Goal: Information Seeking & Learning: Learn about a topic

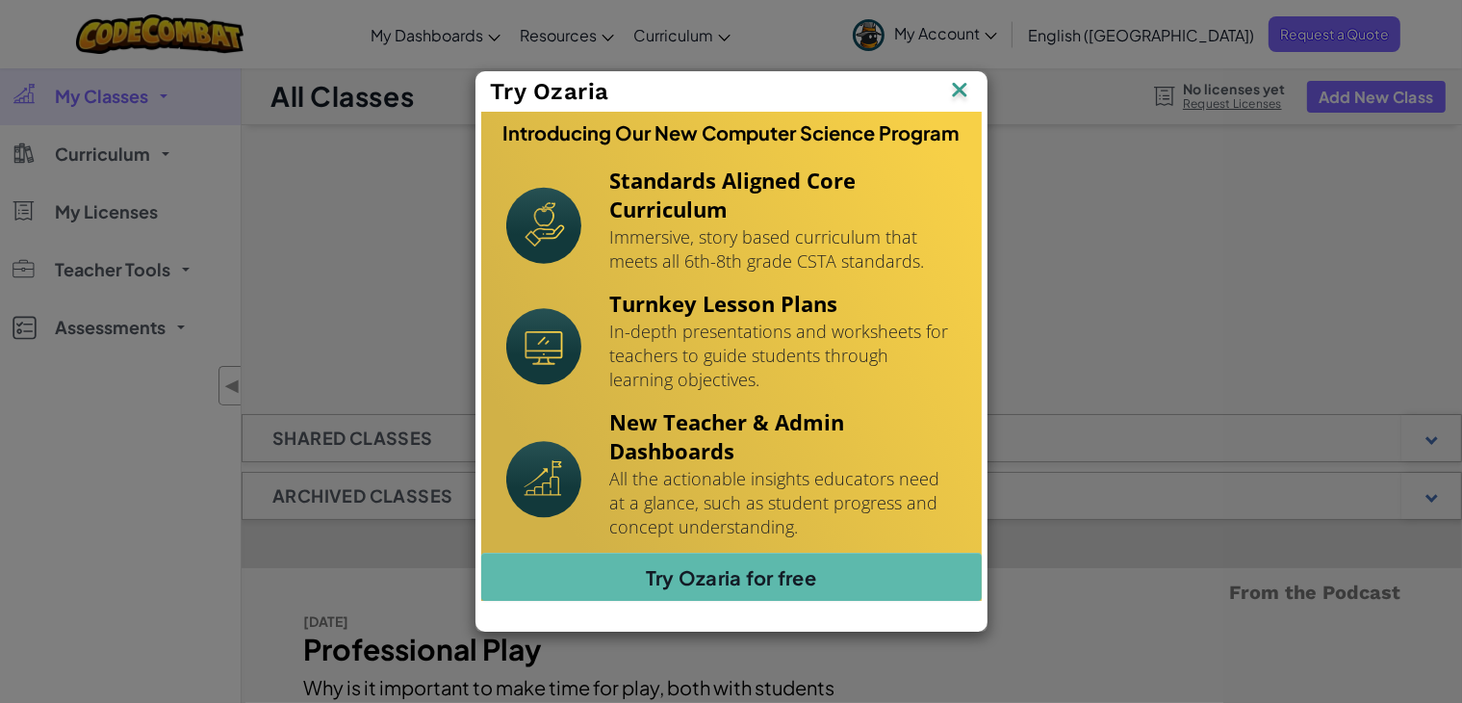
click at [968, 88] on img at bounding box center [959, 91] width 25 height 29
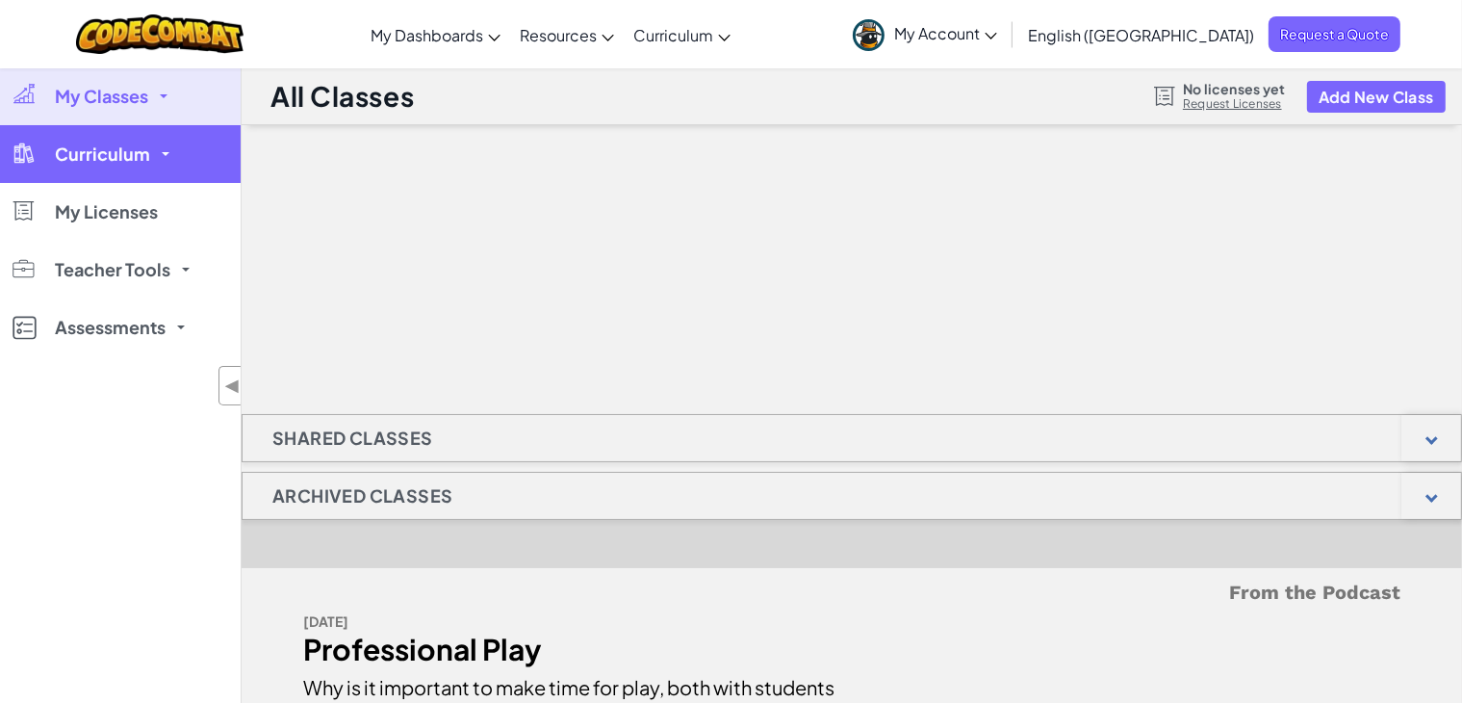
click at [161, 146] on link "Curriculum" at bounding box center [120, 154] width 241 height 58
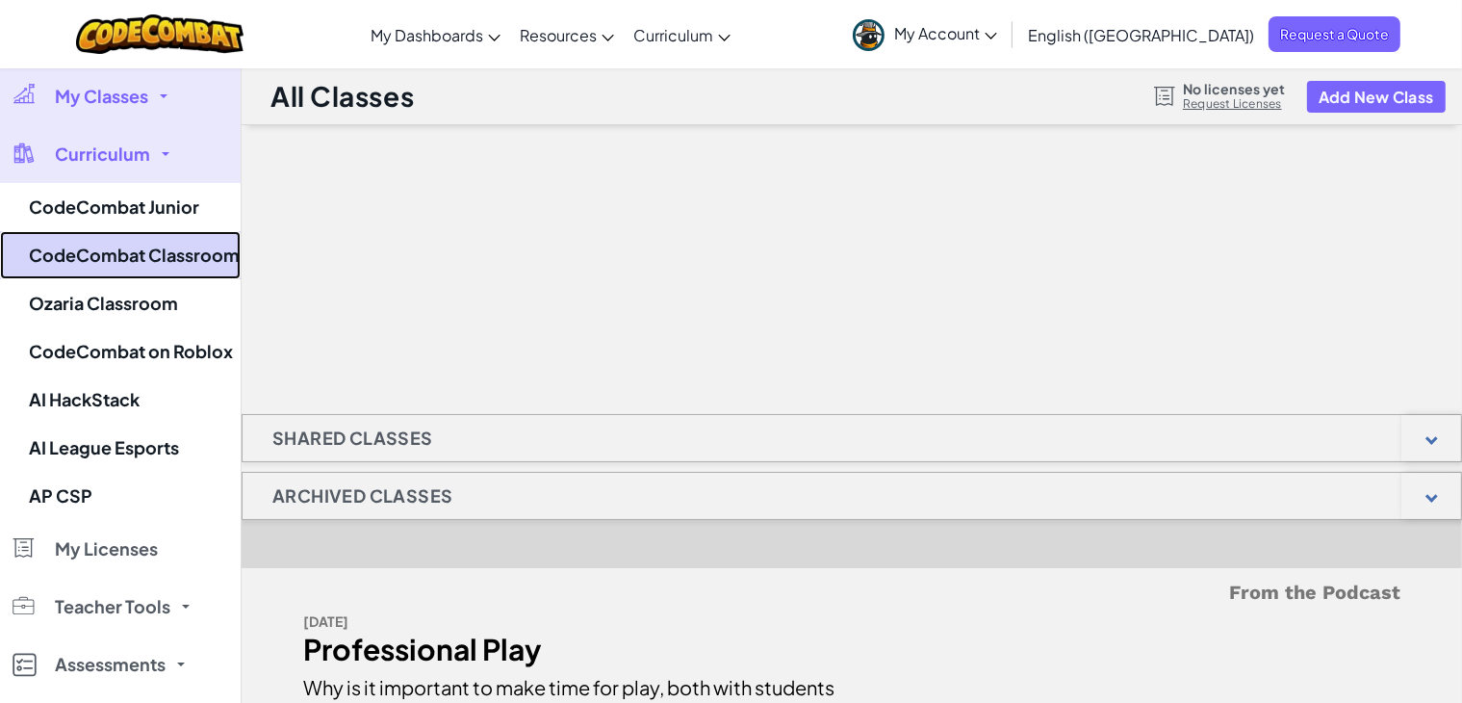
click at [150, 248] on link "CodeCombat Classroom" at bounding box center [120, 255] width 241 height 48
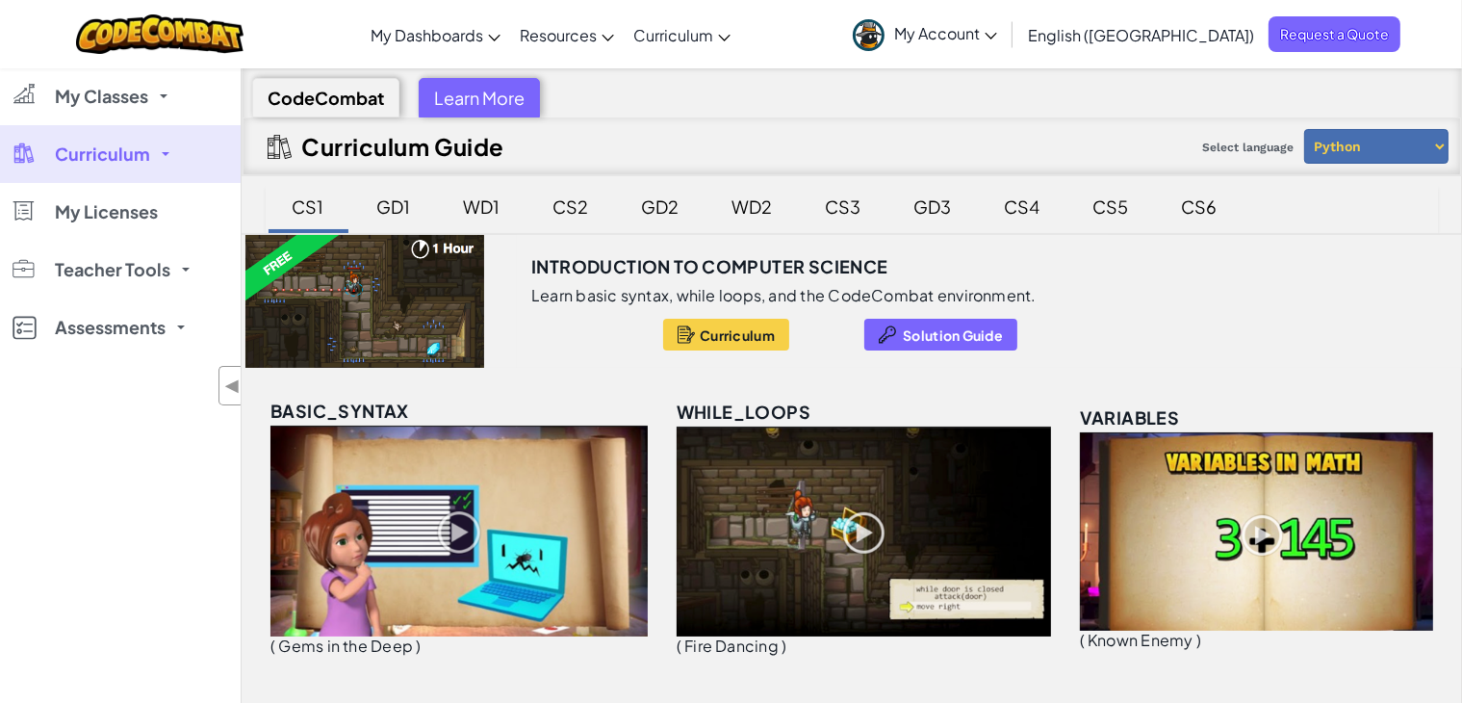
click at [1328, 151] on select "Python JavaScript" at bounding box center [1376, 146] width 144 height 35
click at [393, 210] on div "GD1" at bounding box center [394, 206] width 72 height 45
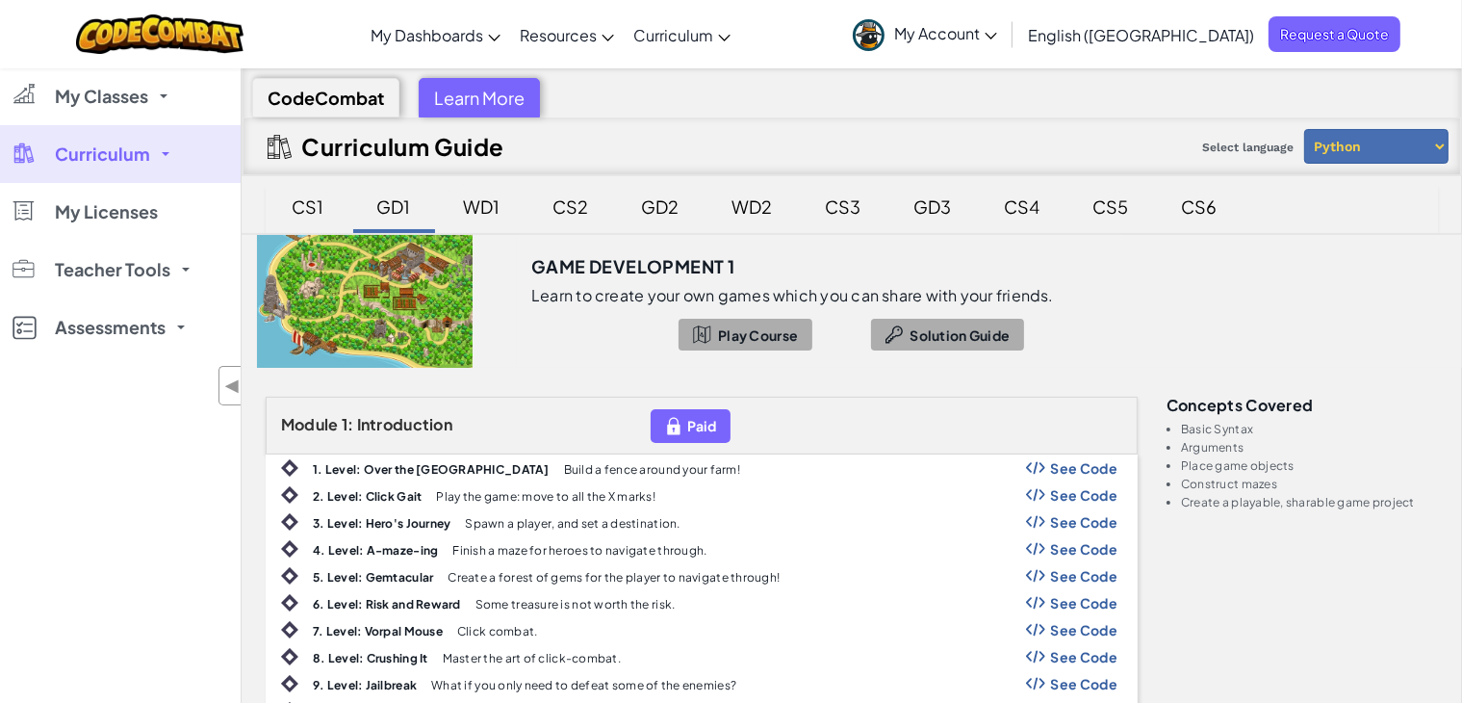
click at [483, 203] on div "WD1" at bounding box center [482, 206] width 75 height 45
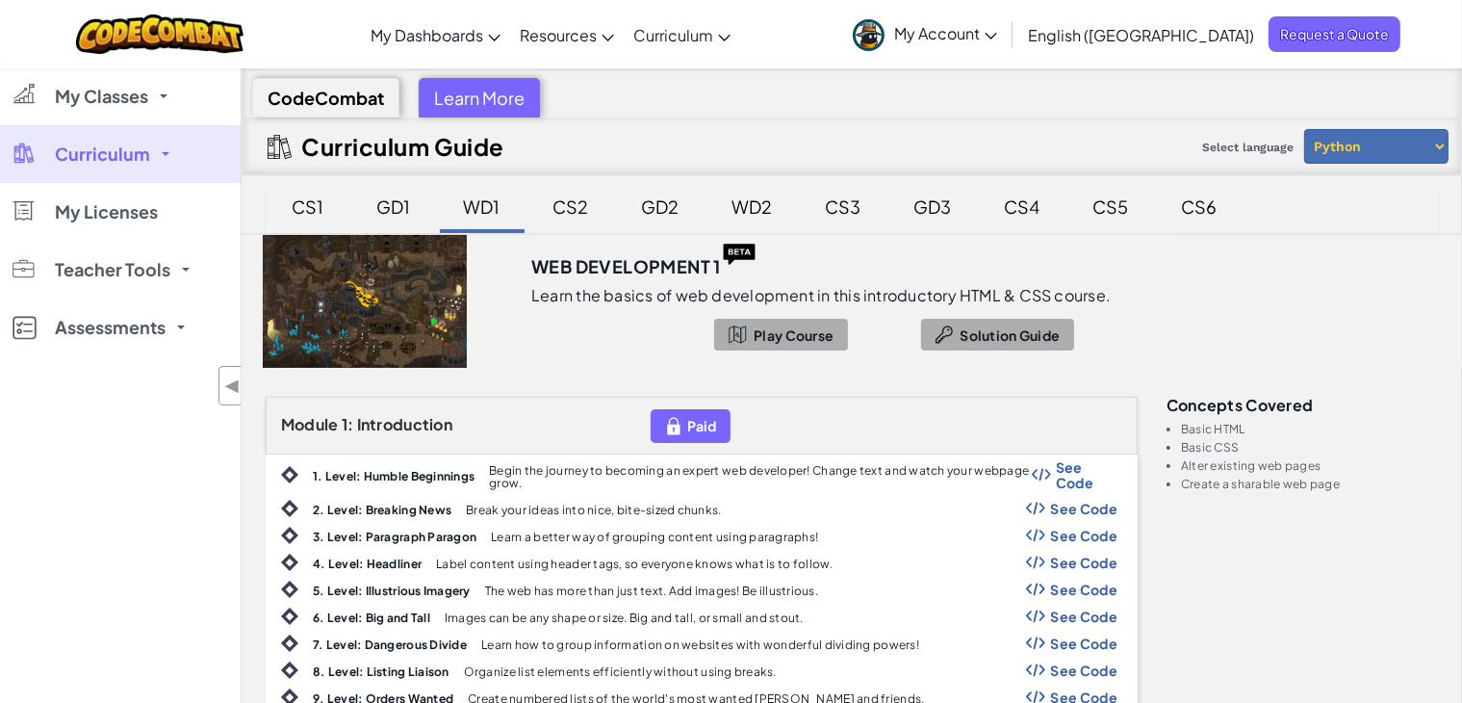
click at [570, 198] on div "CS2" at bounding box center [571, 206] width 74 height 45
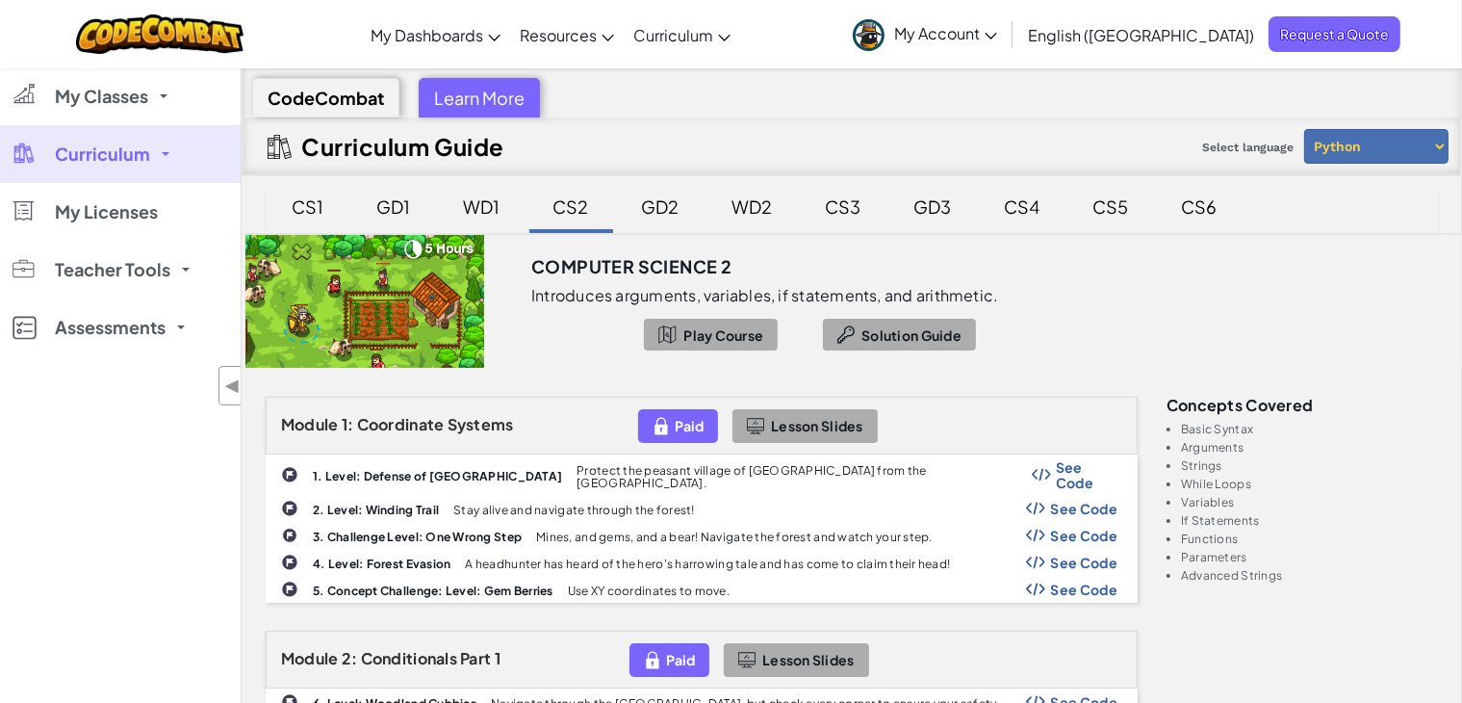
click at [836, 220] on div "CS3" at bounding box center [844, 206] width 74 height 45
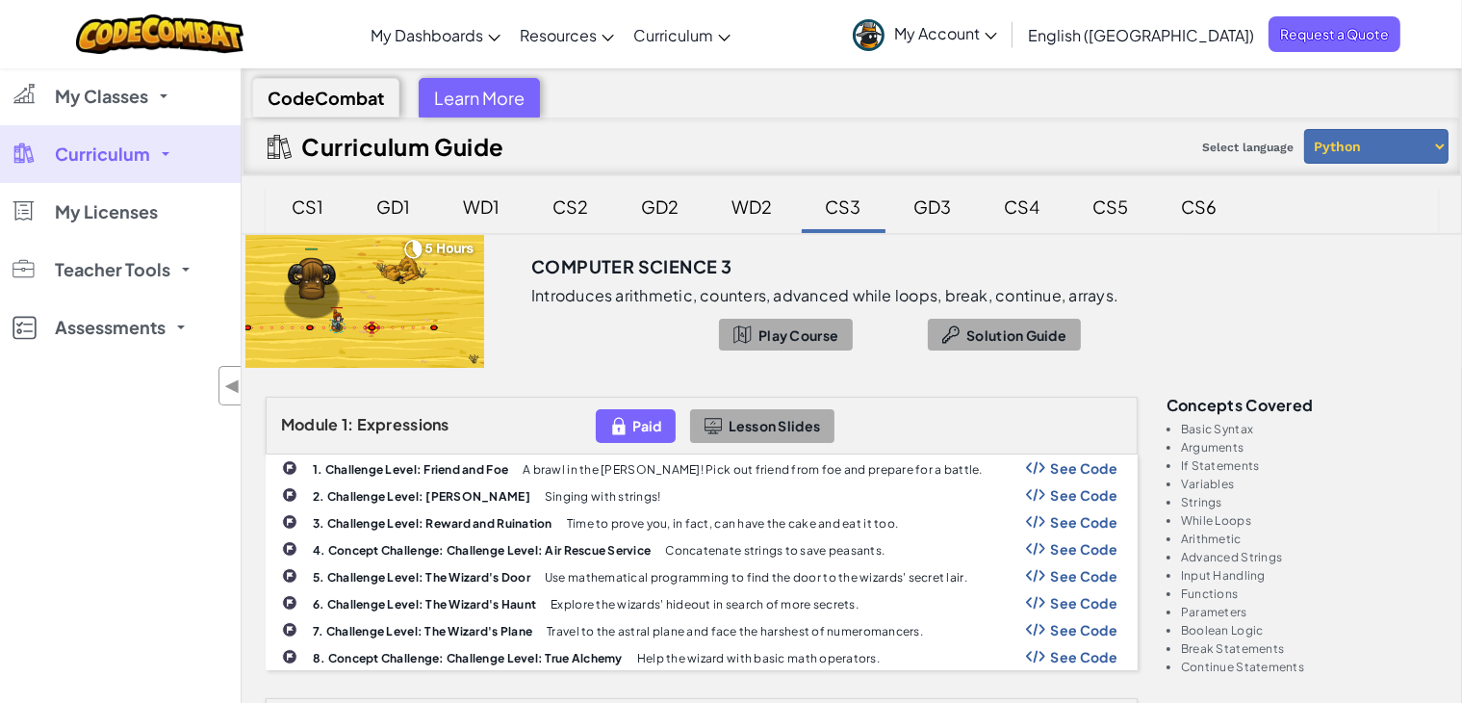
click at [159, 149] on link "Curriculum" at bounding box center [120, 154] width 241 height 58
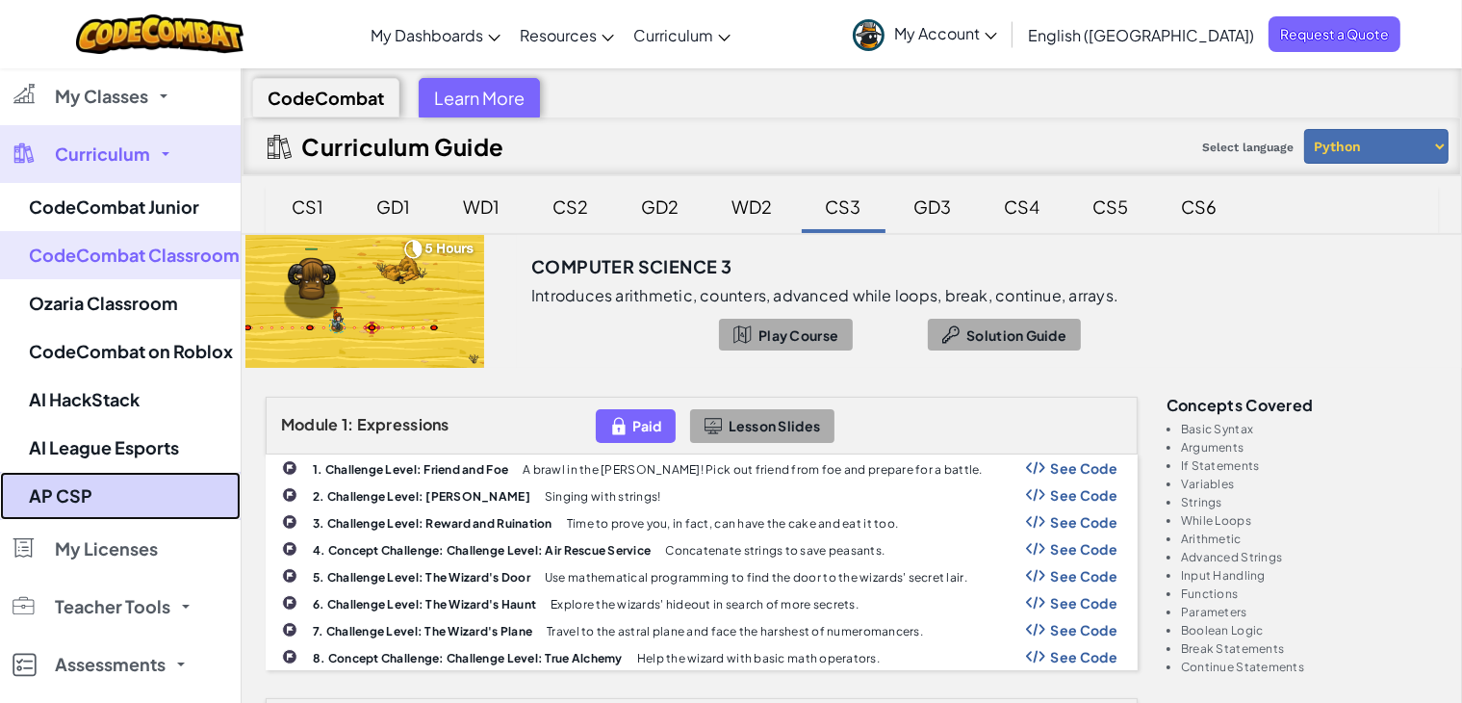
click at [136, 510] on link "AP CSP" at bounding box center [120, 496] width 241 height 48
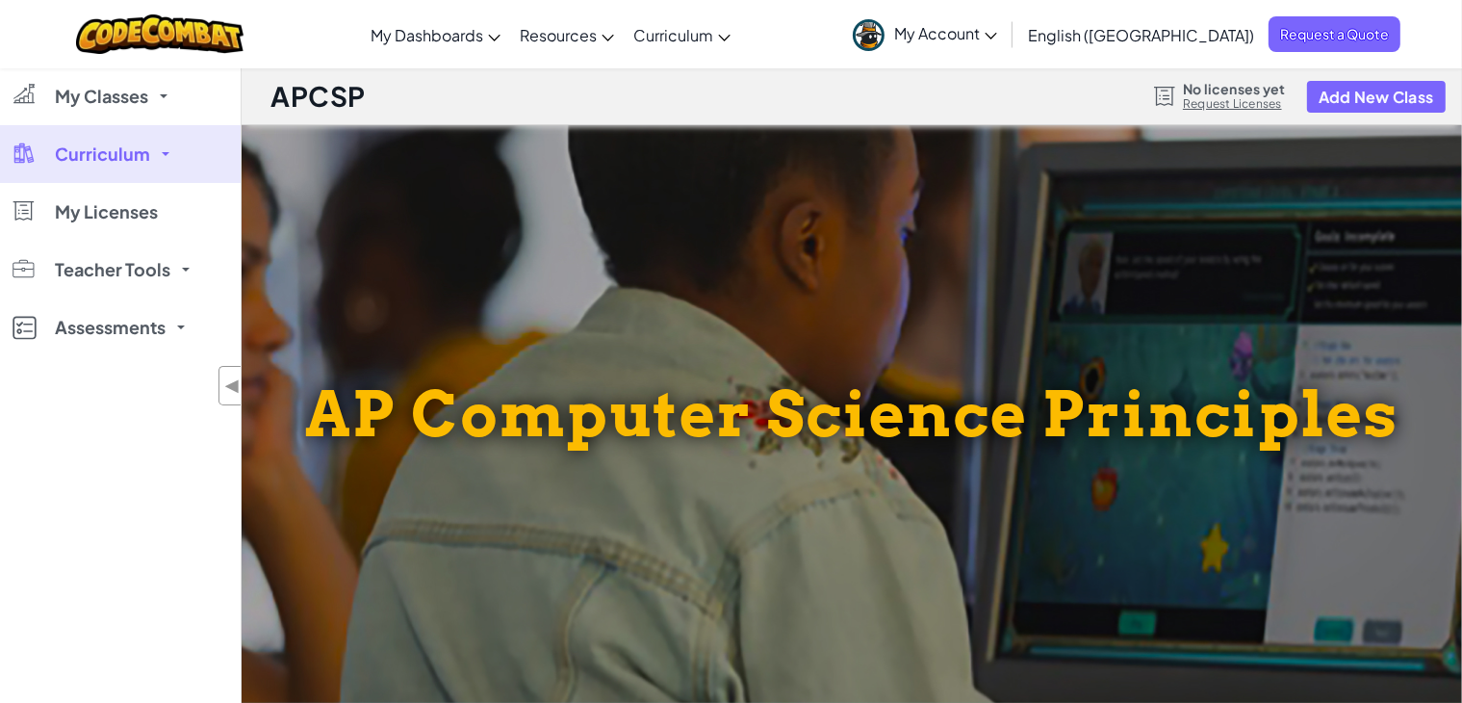
click at [112, 163] on span "Curriculum" at bounding box center [102, 153] width 95 height 17
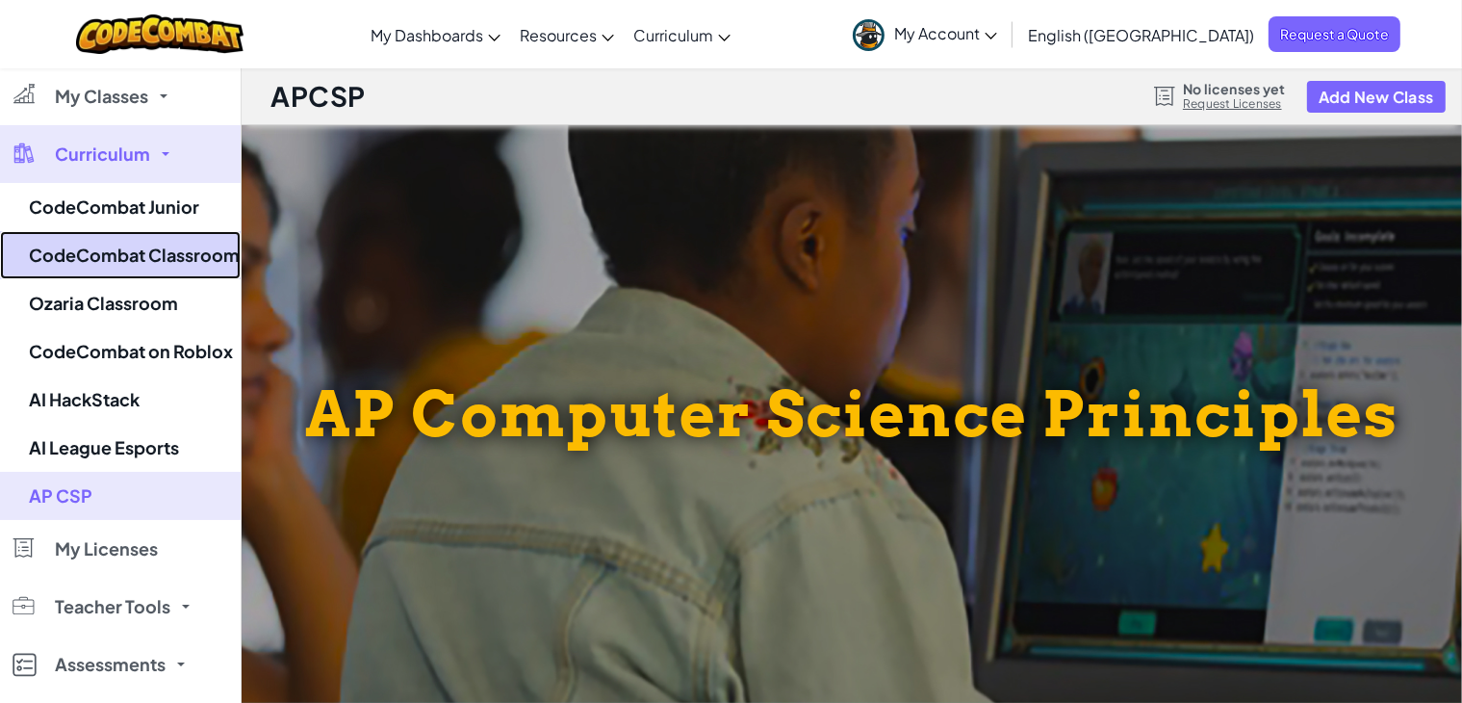
click at [151, 252] on link "CodeCombat Classroom" at bounding box center [120, 255] width 241 height 48
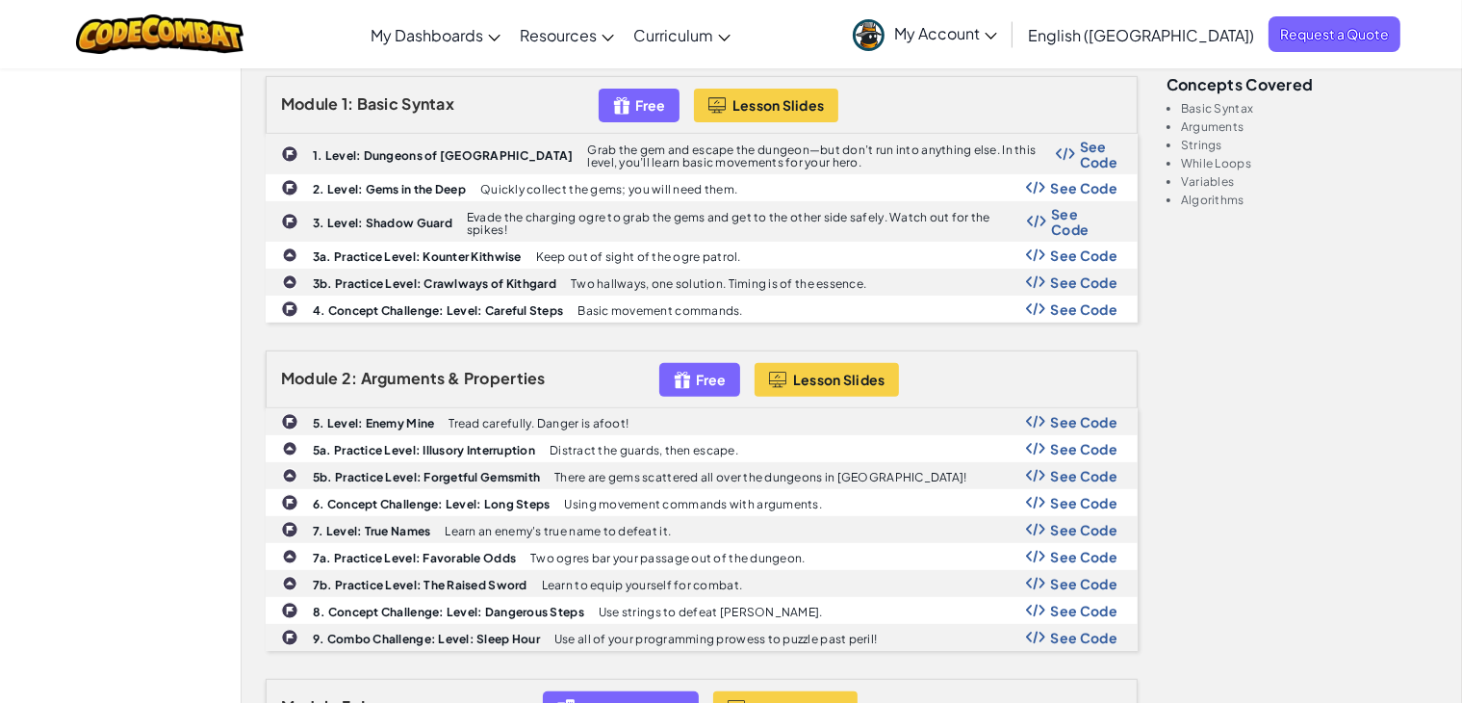
scroll to position [536, 0]
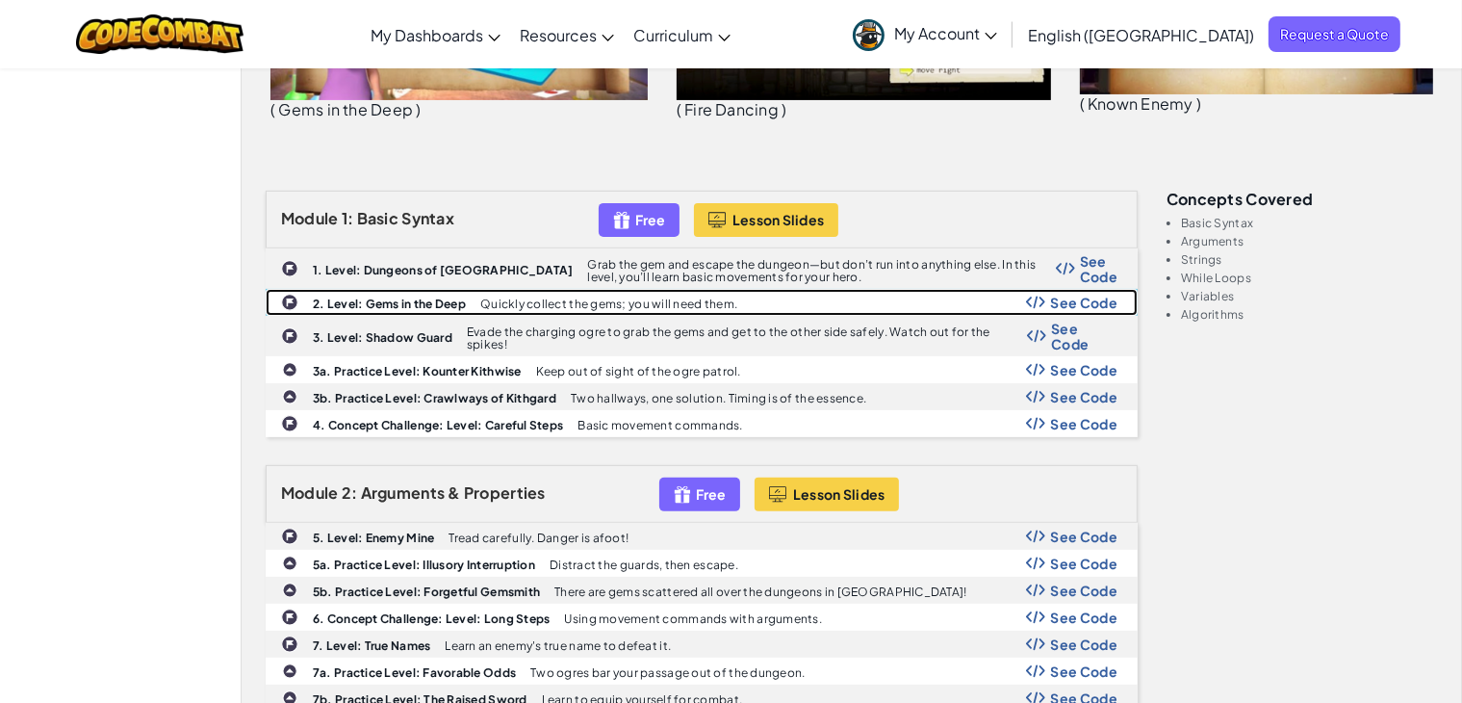
click at [562, 297] on p "Quickly collect the gems; you will need them." at bounding box center [608, 303] width 257 height 13
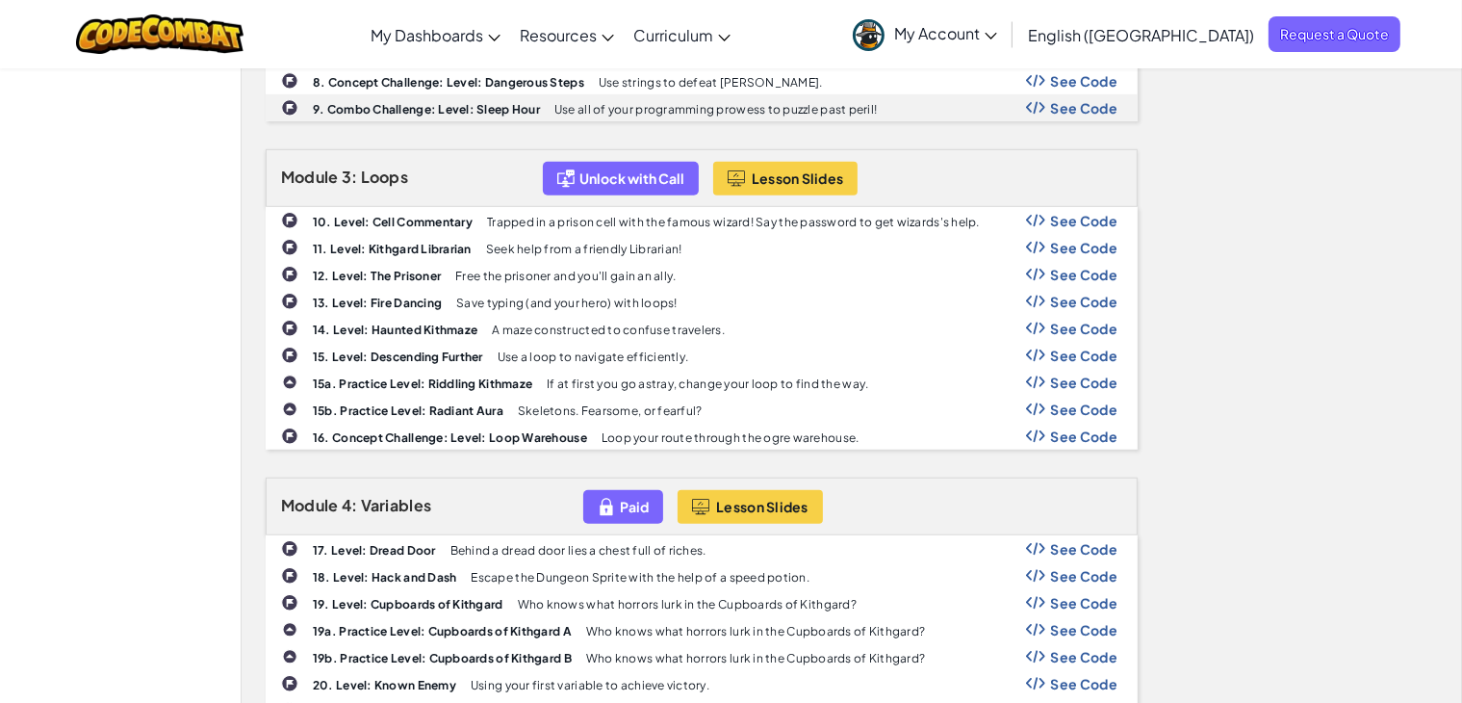
scroll to position [1123, 0]
